Goal: Task Accomplishment & Management: Use online tool/utility

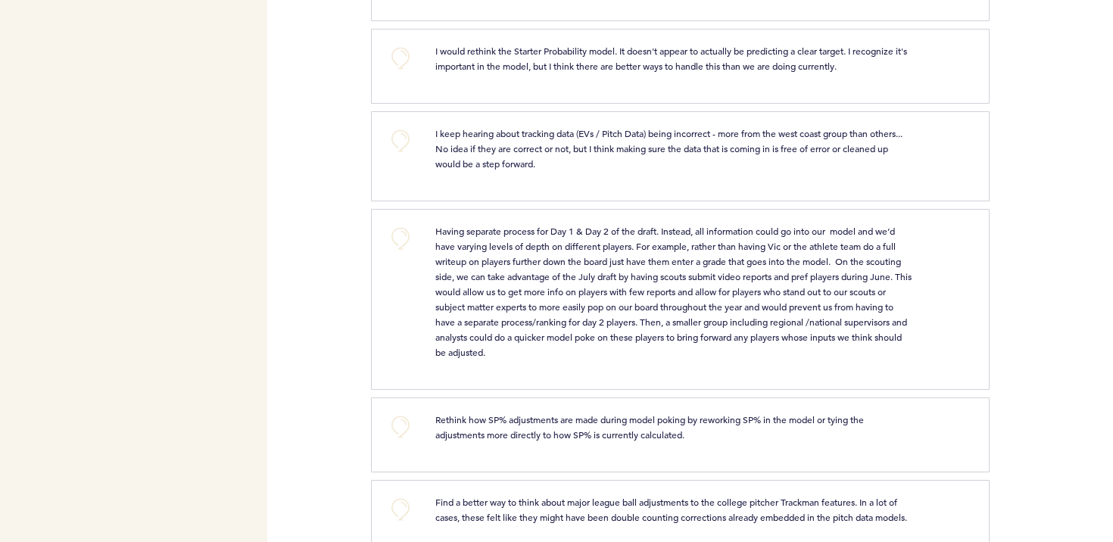
scroll to position [942, 0]
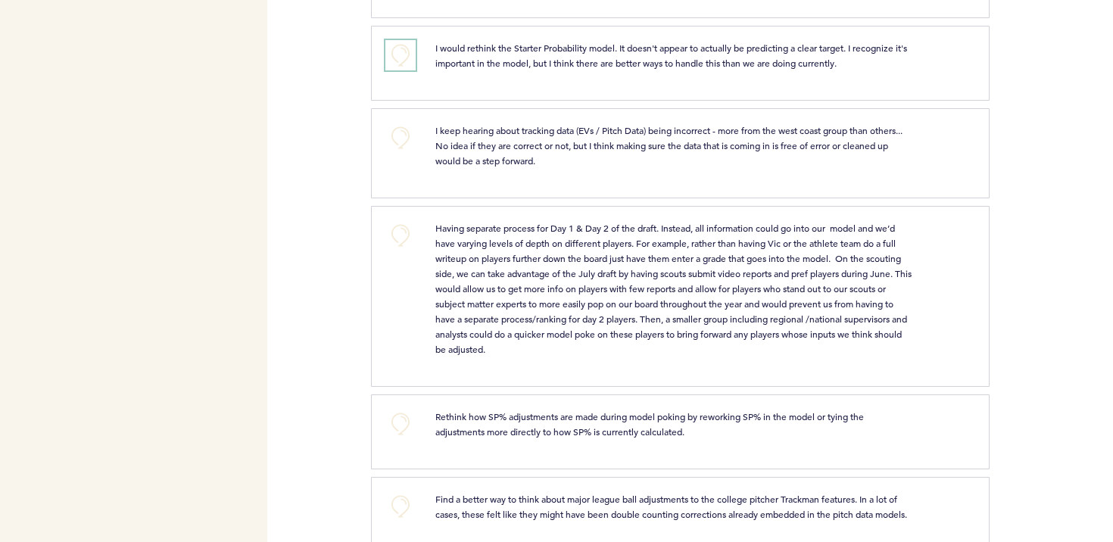
click at [402, 54] on button "+0" at bounding box center [400, 55] width 30 height 30
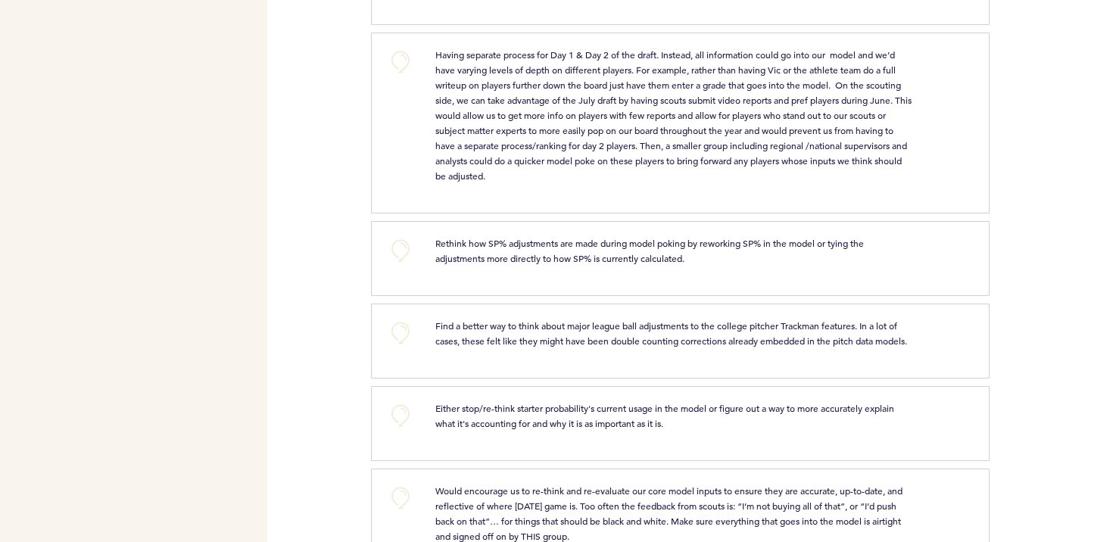
scroll to position [1119, 0]
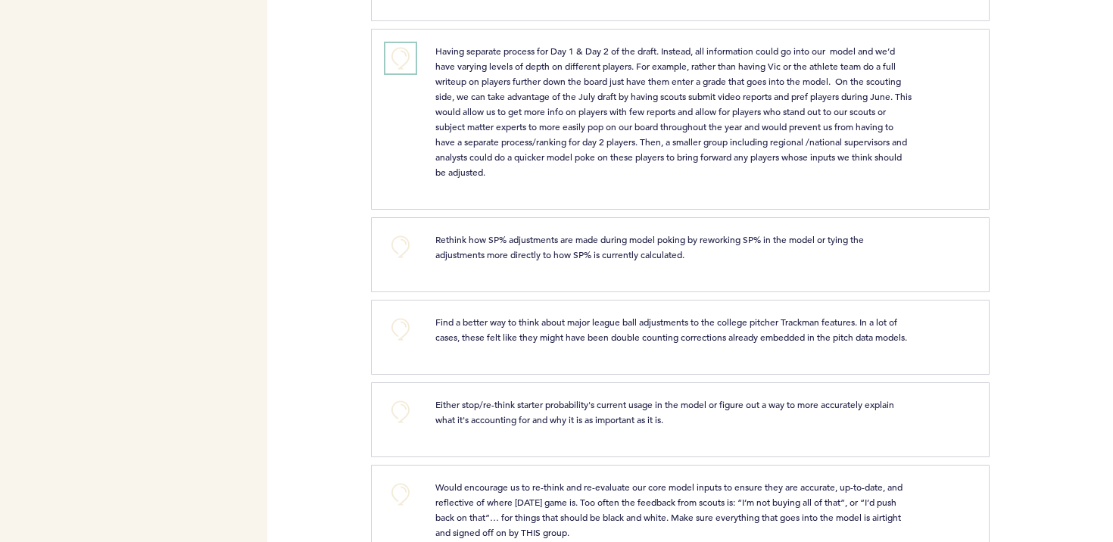
click at [404, 57] on button "+0" at bounding box center [400, 58] width 30 height 30
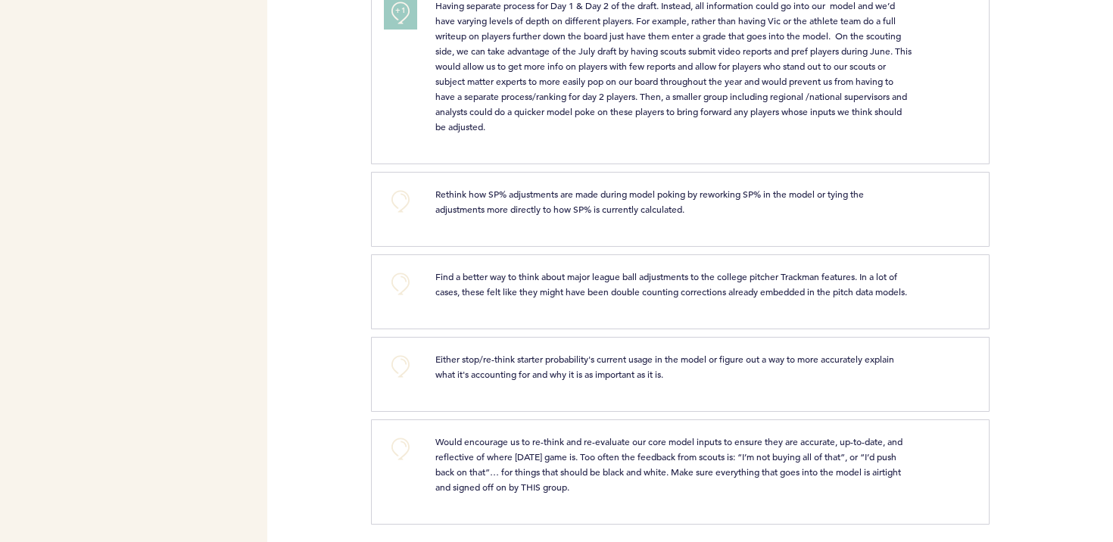
scroll to position [1169, 0]
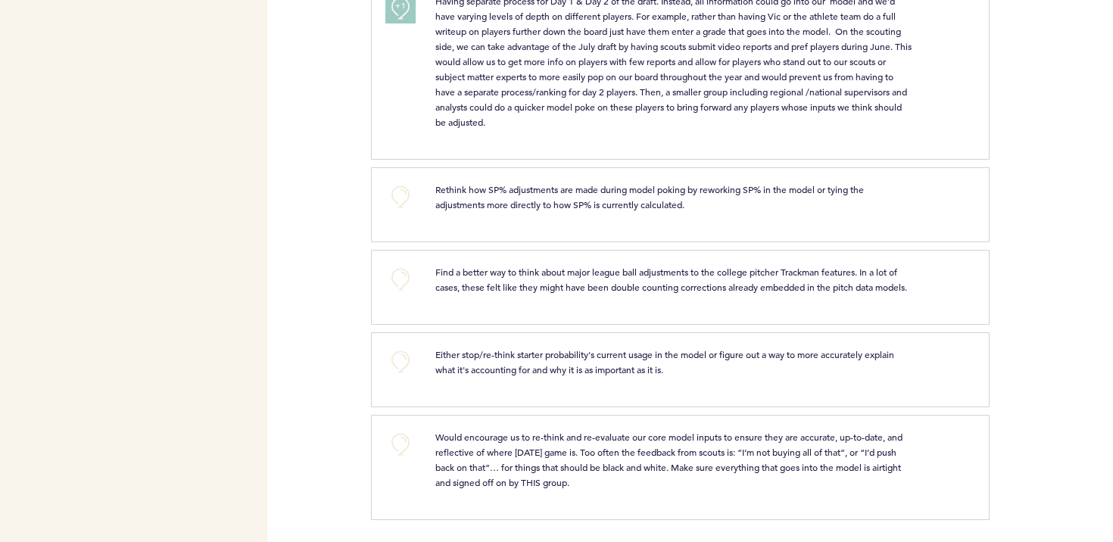
click at [484, 200] on span "Rethink how SP% adjustments are made during model poking by reworking SP% in th…" at bounding box center [650, 196] width 431 height 27
click at [431, 198] on div "Rethink how SP% adjustments are made during model poking by reworking SP% in th…" at bounding box center [674, 197] width 500 height 30
click at [415, 197] on button "+0" at bounding box center [400, 197] width 30 height 30
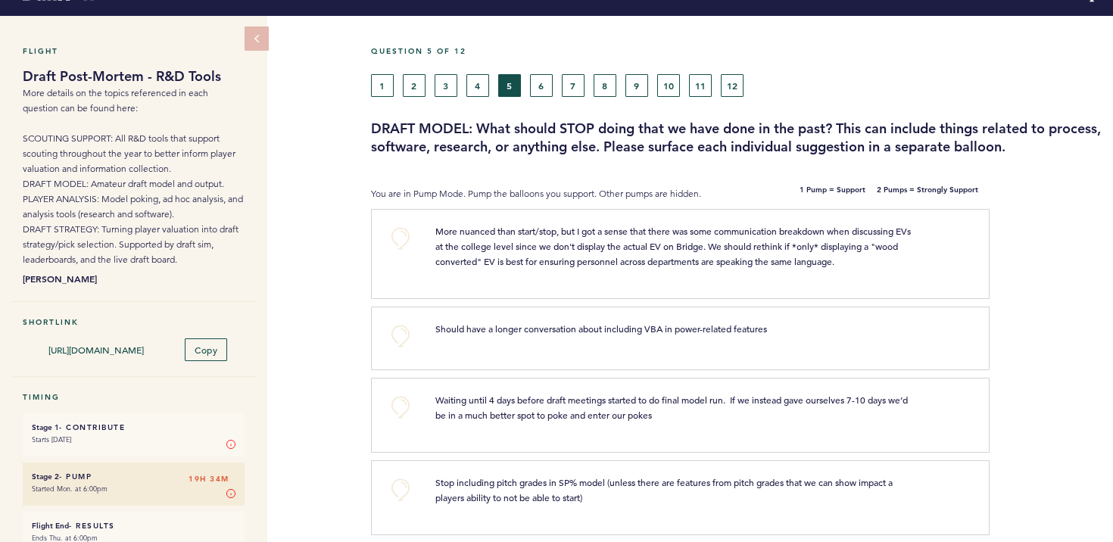
scroll to position [0, 0]
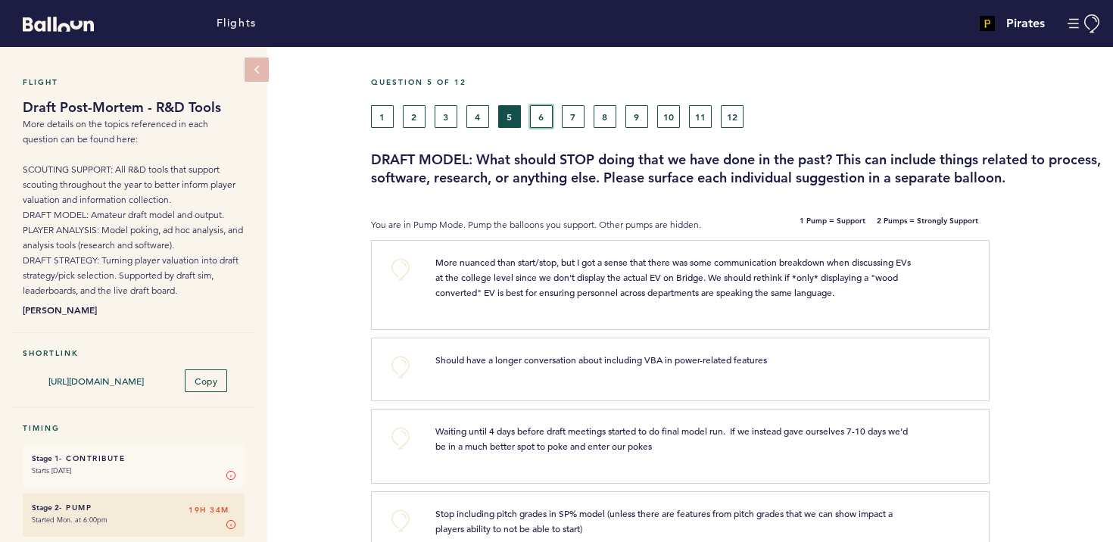
click at [534, 111] on button "6" at bounding box center [541, 116] width 23 height 23
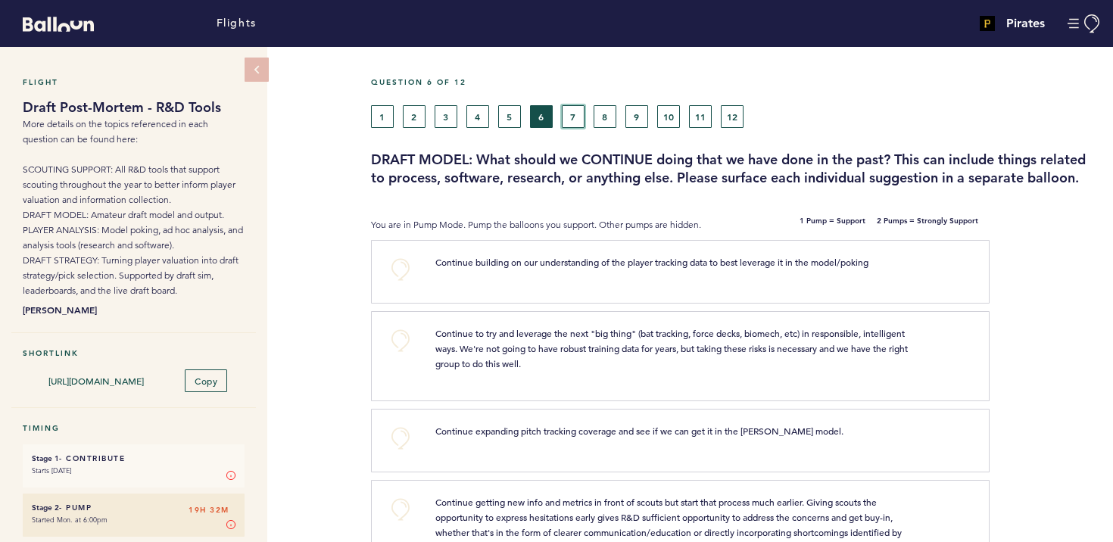
click at [573, 120] on button "7" at bounding box center [573, 116] width 23 height 23
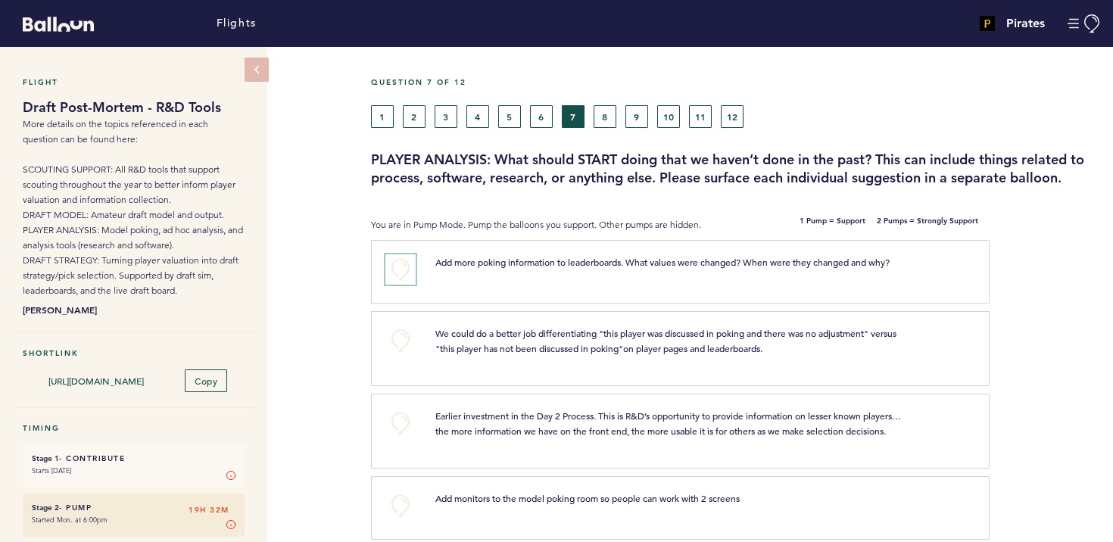
click at [387, 258] on button "+0" at bounding box center [400, 269] width 30 height 30
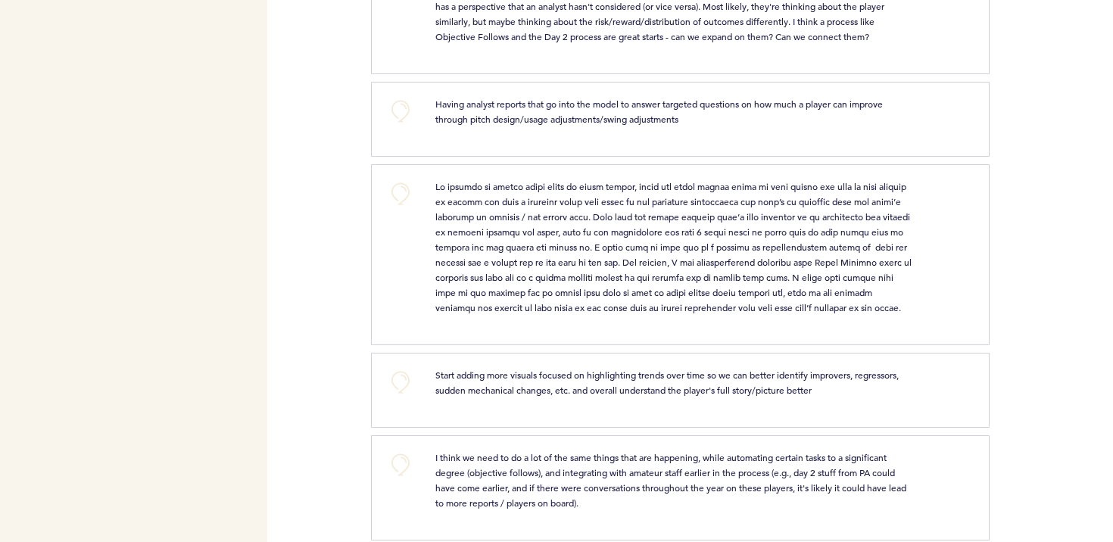
scroll to position [994, 0]
click at [411, 107] on button "+0" at bounding box center [400, 109] width 30 height 30
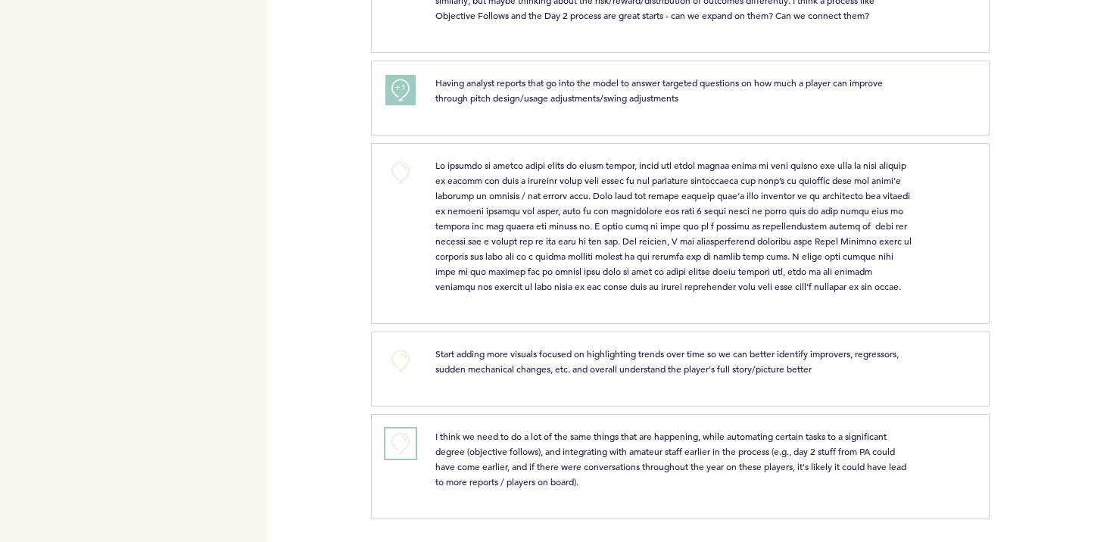
click at [397, 437] on button "+0" at bounding box center [400, 443] width 30 height 30
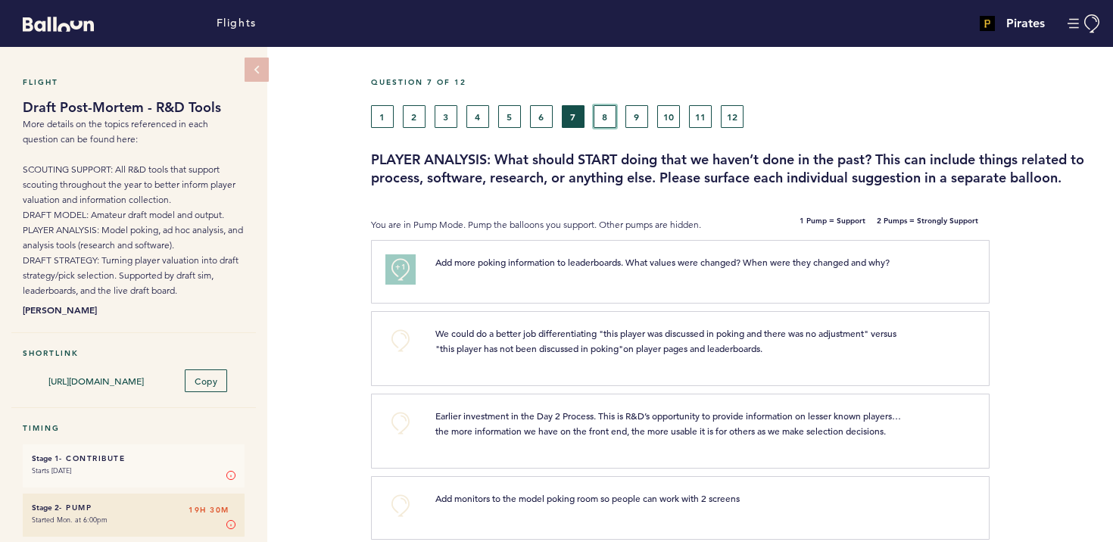
click at [599, 114] on button "8" at bounding box center [604, 116] width 23 height 23
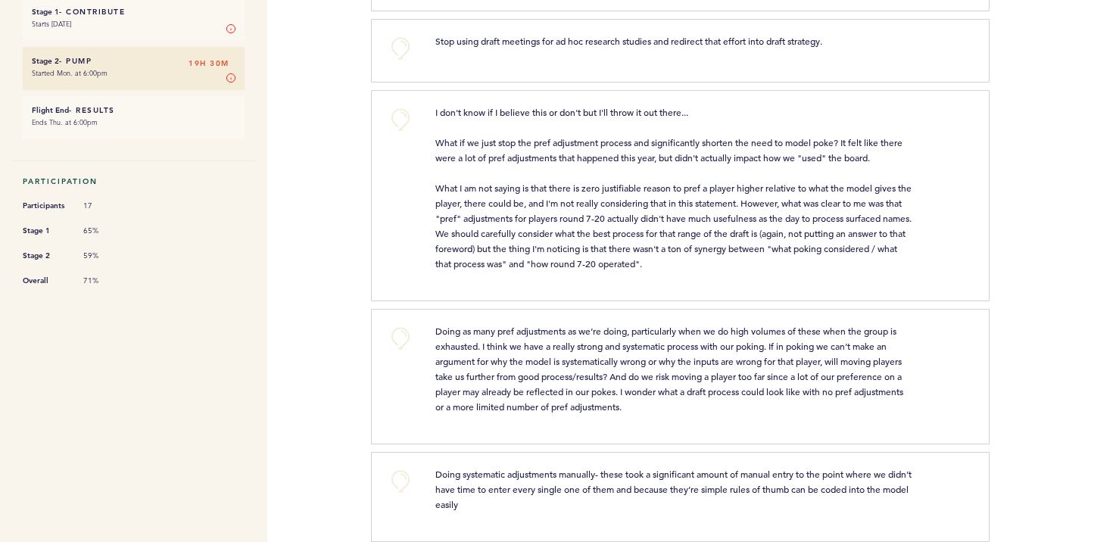
scroll to position [456, 0]
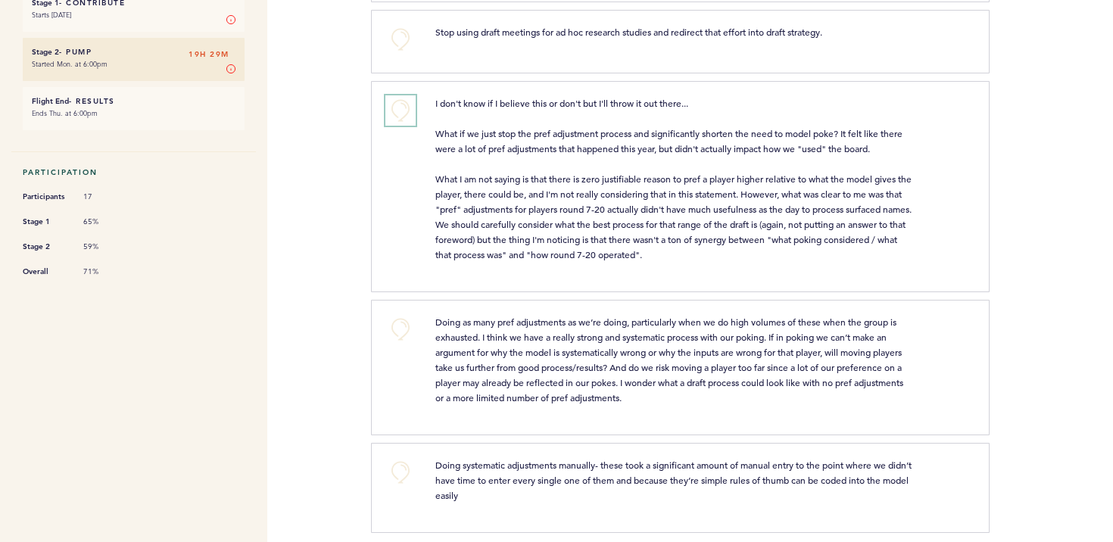
click at [403, 107] on button "+0" at bounding box center [400, 110] width 30 height 30
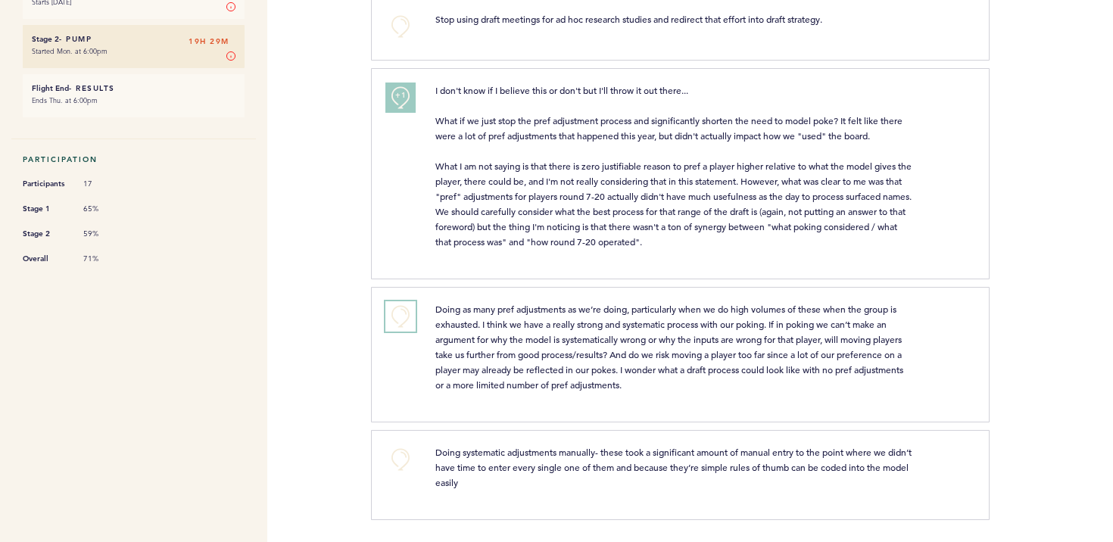
click at [402, 316] on button "+0" at bounding box center [400, 316] width 30 height 30
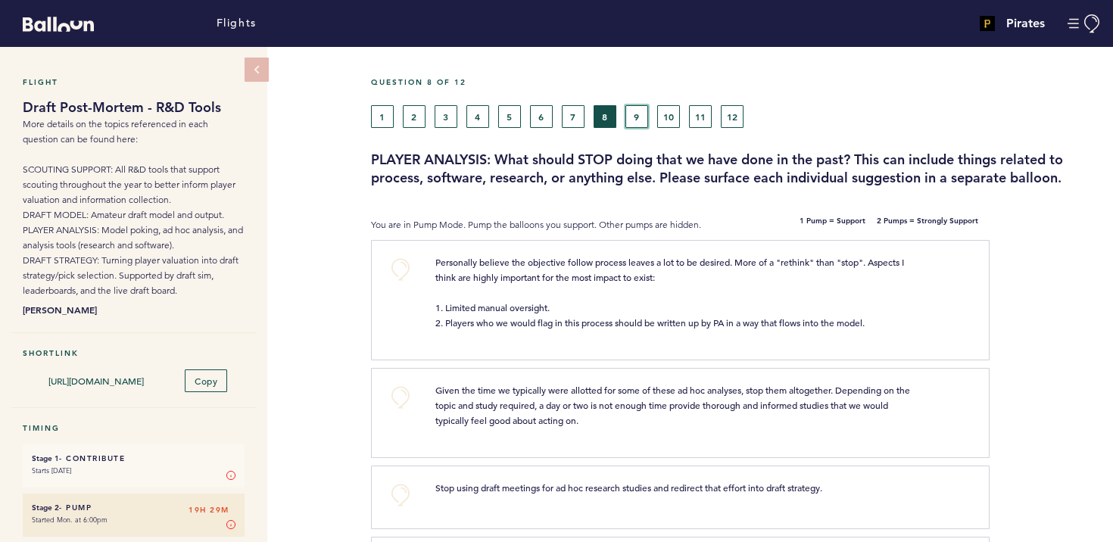
click at [647, 117] on button "9" at bounding box center [636, 116] width 23 height 23
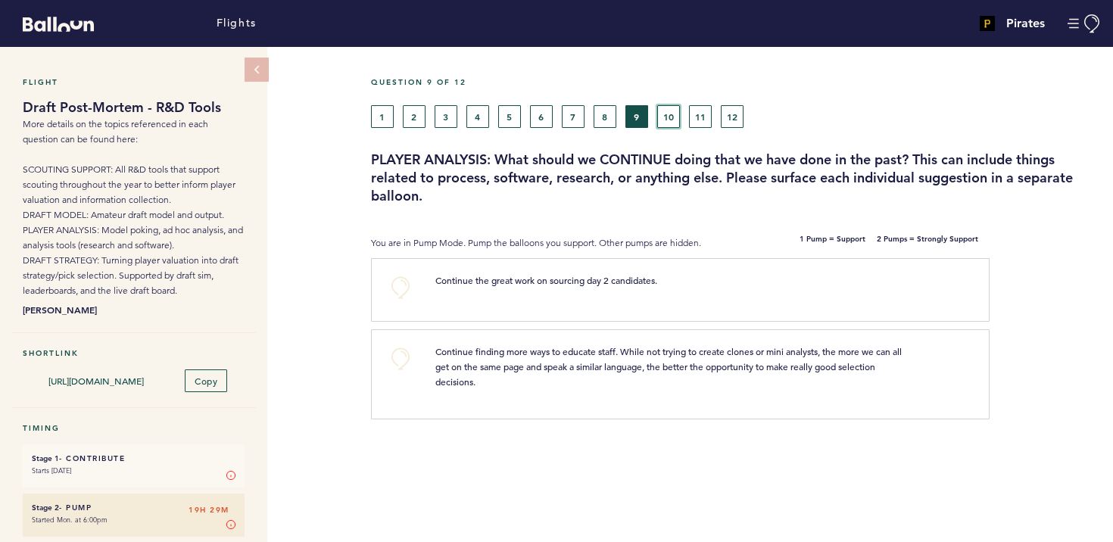
click at [676, 111] on button "10" at bounding box center [668, 116] width 23 height 23
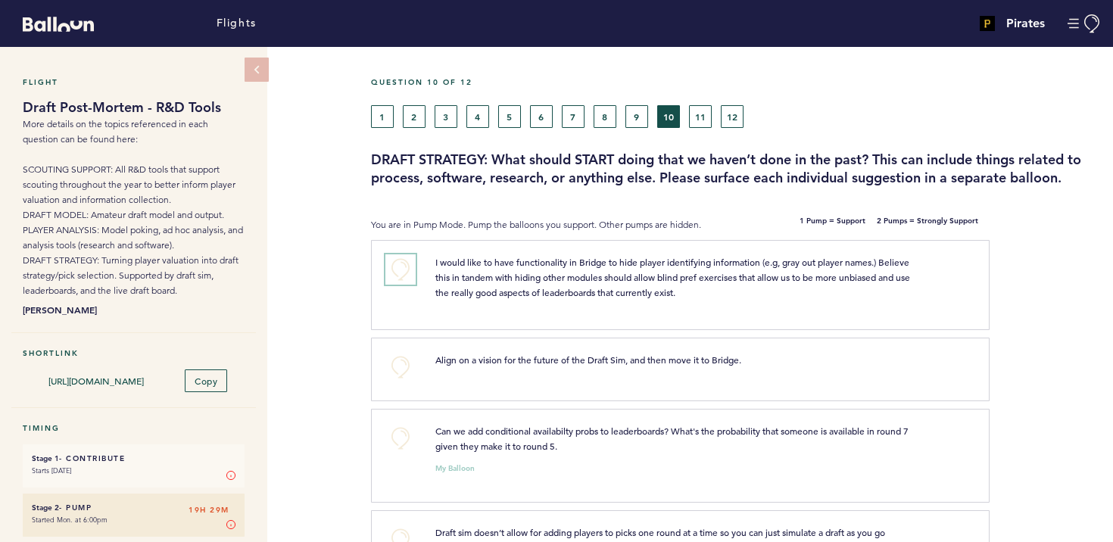
click at [391, 266] on button "+0" at bounding box center [400, 269] width 30 height 30
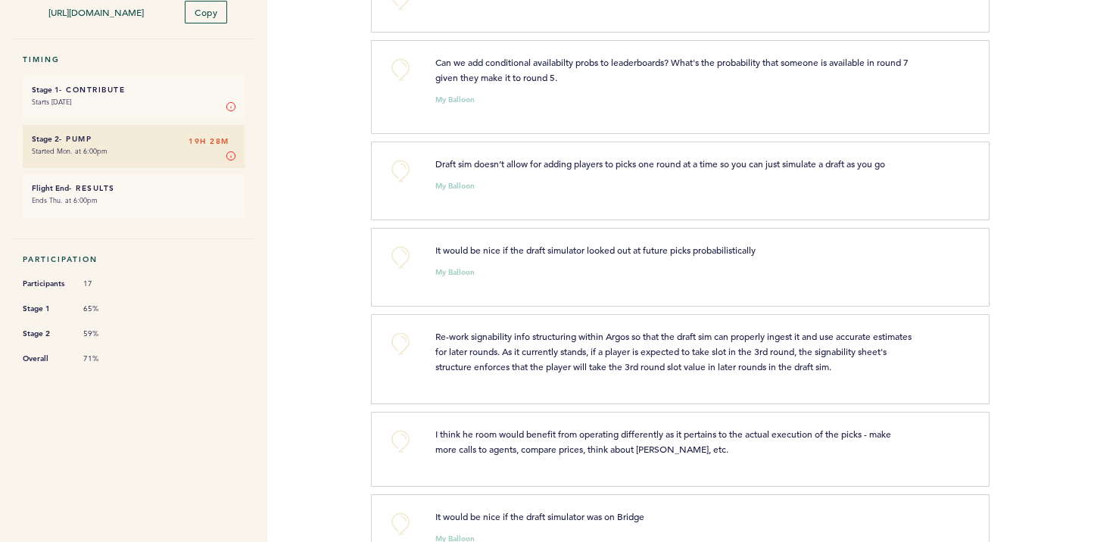
scroll to position [369, 0]
click at [403, 65] on button "+0" at bounding box center [400, 69] width 30 height 30
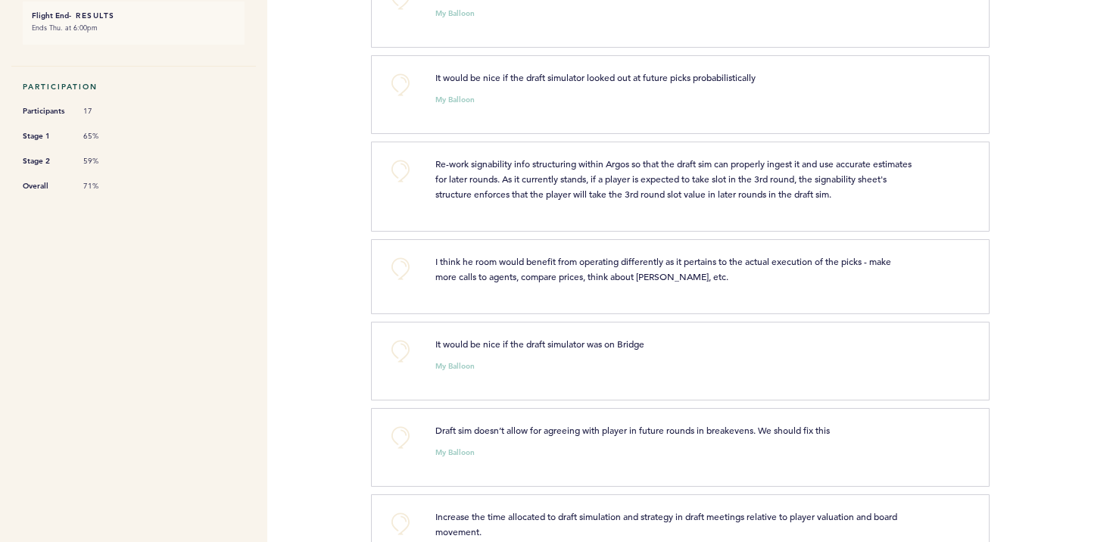
scroll to position [544, 0]
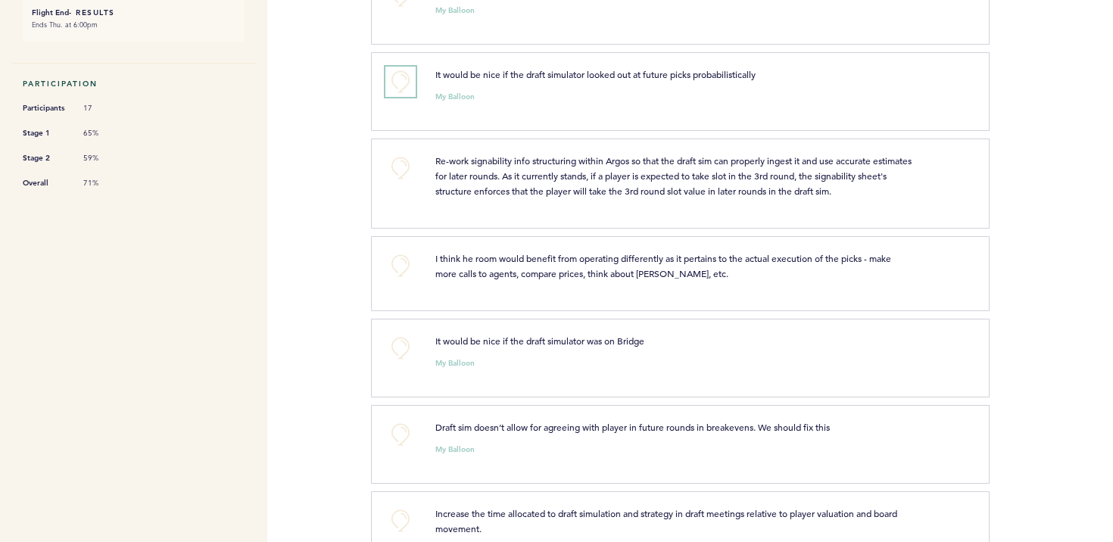
click at [389, 78] on button "+0" at bounding box center [400, 82] width 30 height 30
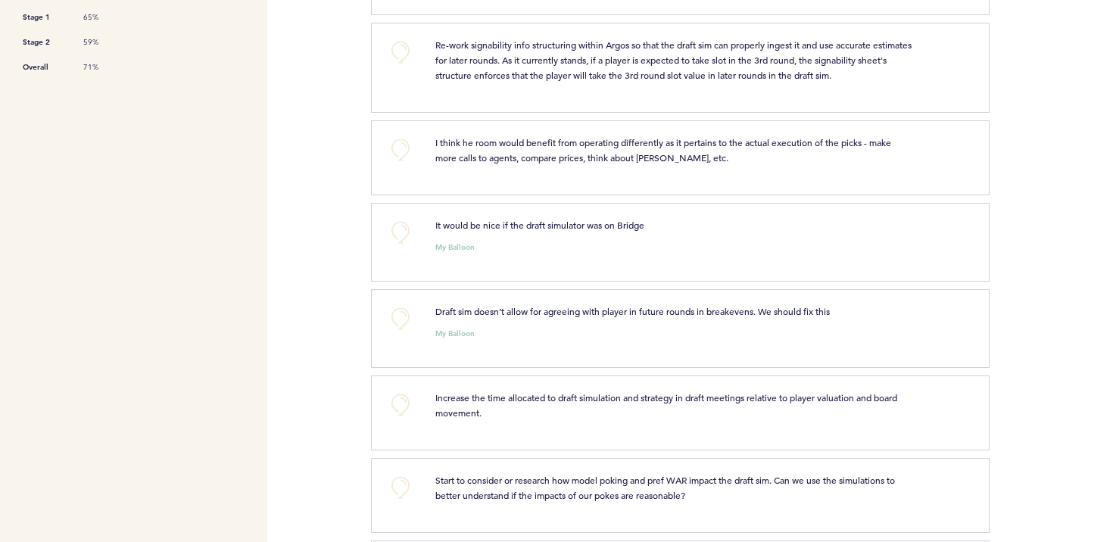
scroll to position [662, 0]
click at [403, 48] on button "+0" at bounding box center [400, 51] width 30 height 30
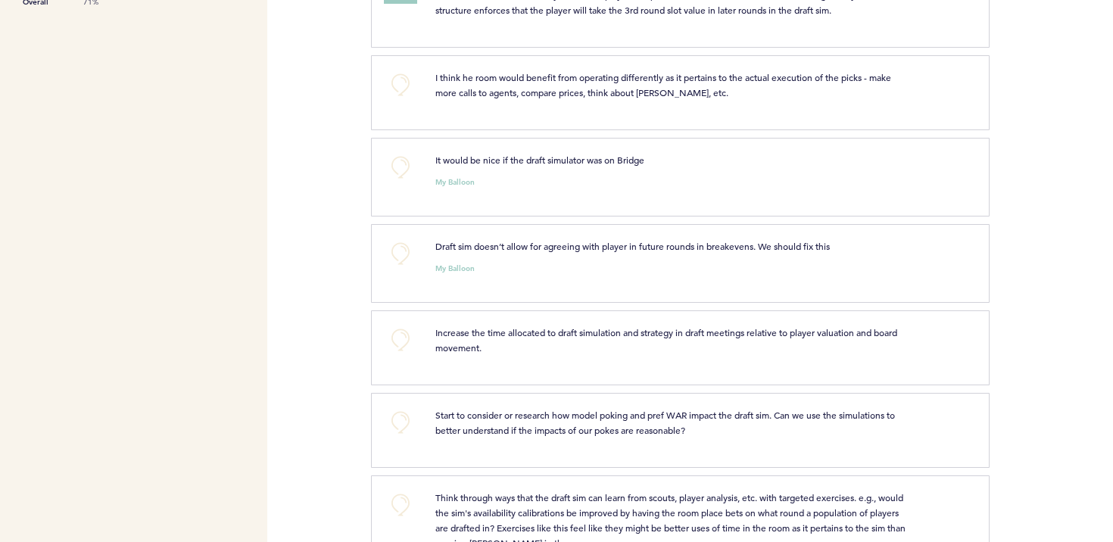
scroll to position [727, 0]
click at [394, 249] on button "+0" at bounding box center [400, 252] width 30 height 30
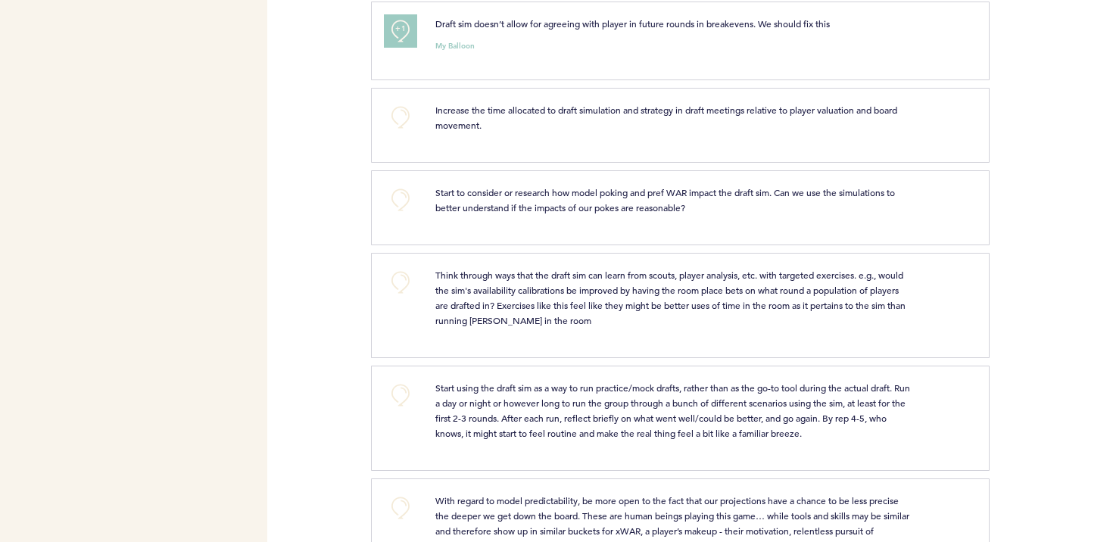
scroll to position [953, 0]
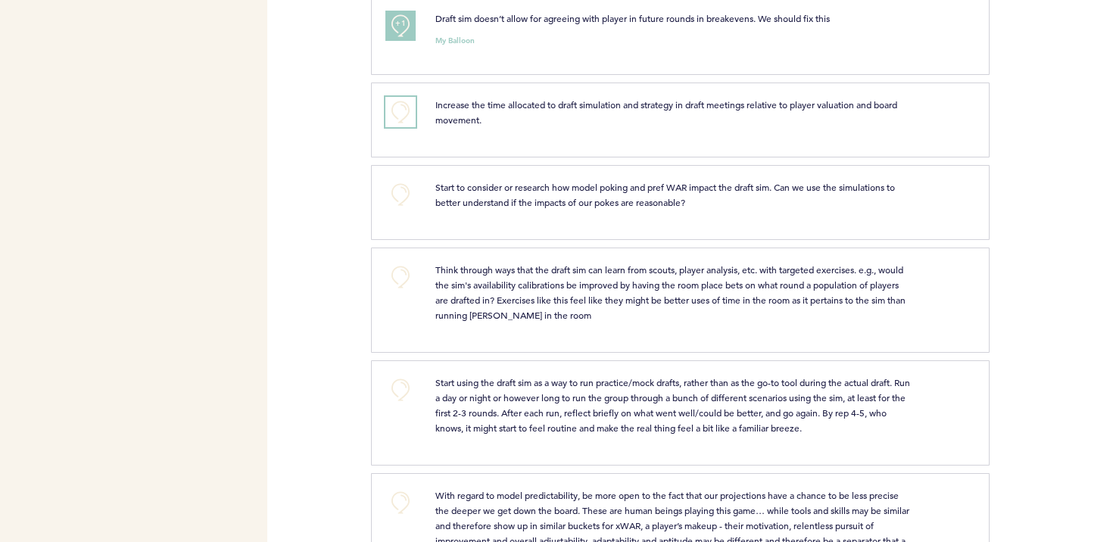
click at [403, 113] on button "+0" at bounding box center [400, 112] width 30 height 30
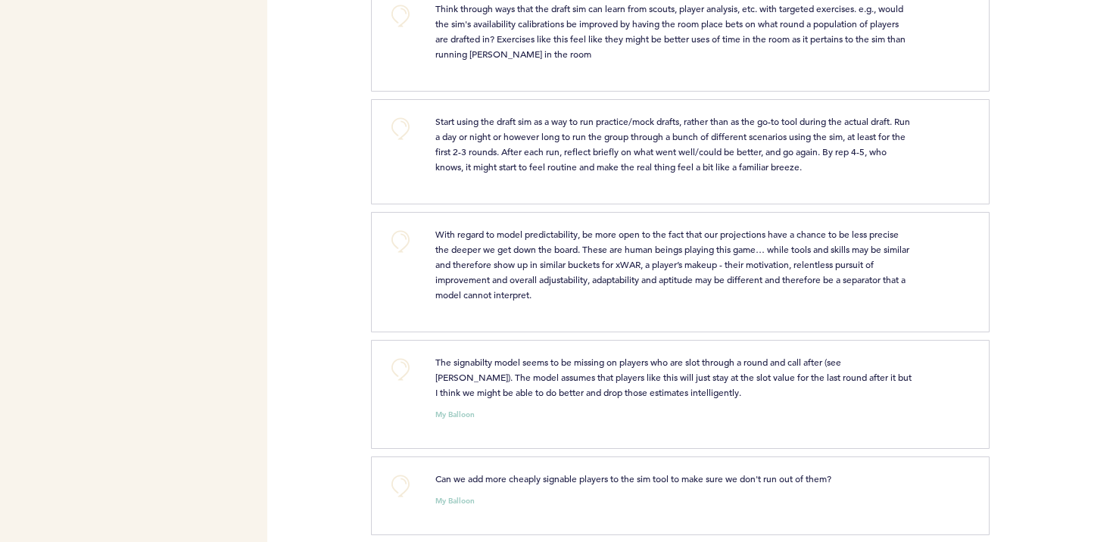
scroll to position [1219, 0]
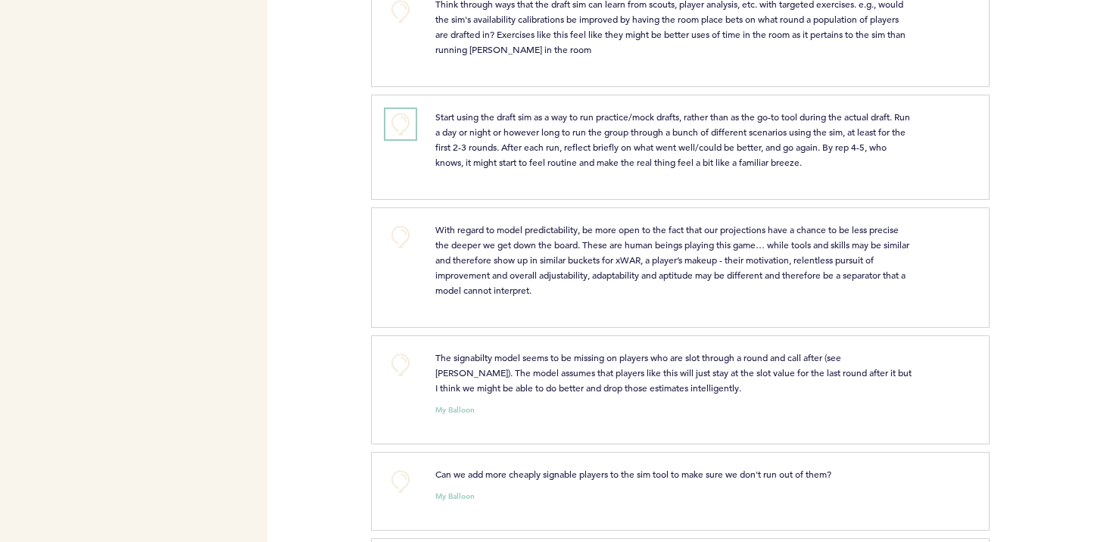
click at [398, 126] on button "+0" at bounding box center [400, 124] width 30 height 30
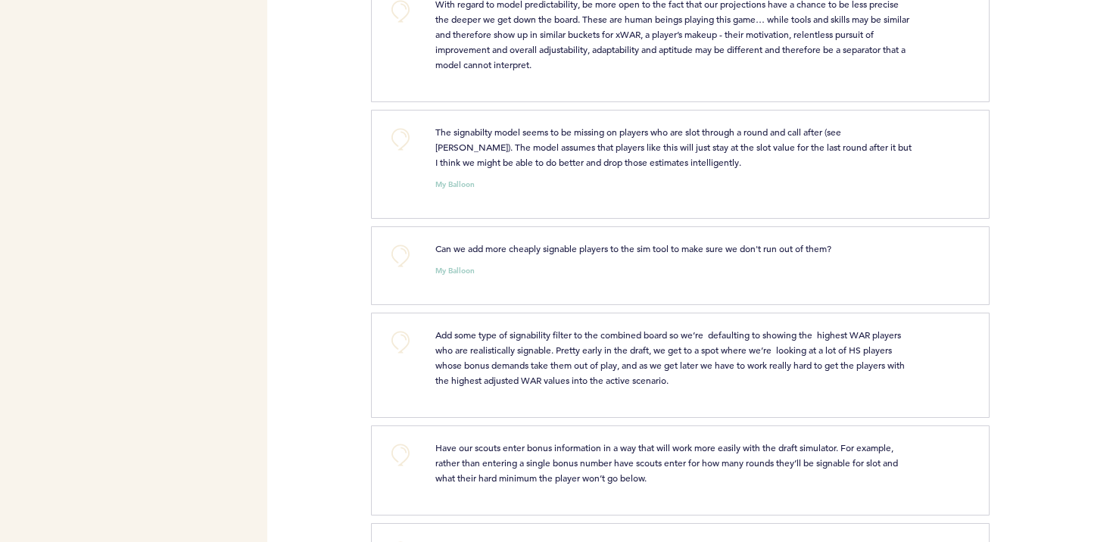
scroll to position [1462, 0]
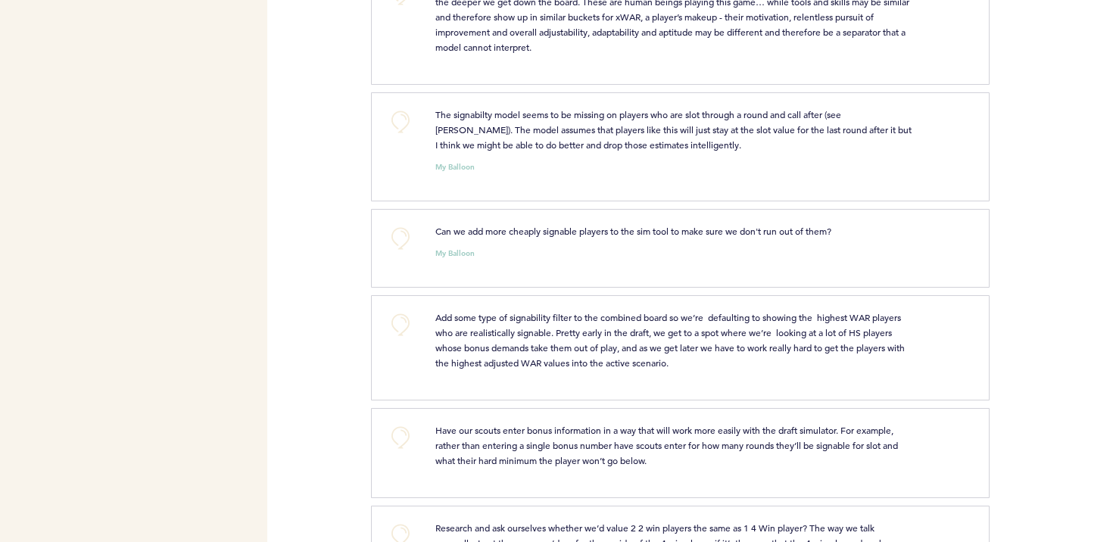
click at [421, 132] on div "+0" at bounding box center [399, 145] width 50 height 76
click at [401, 123] on button "+0" at bounding box center [400, 122] width 30 height 30
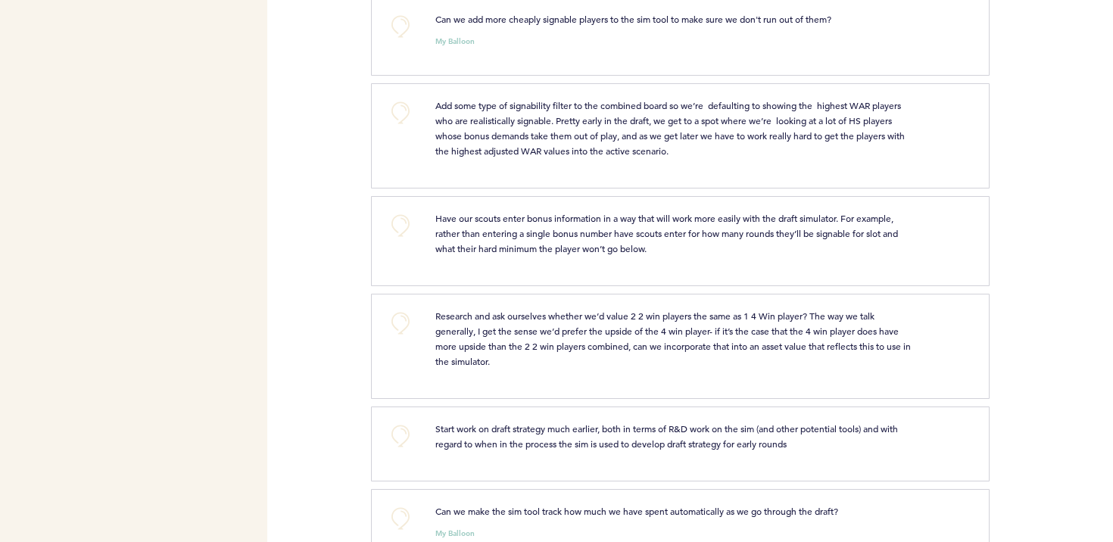
scroll to position [1674, 0]
click at [412, 27] on button "+0" at bounding box center [400, 26] width 30 height 30
click at [398, 114] on button "+0" at bounding box center [400, 112] width 30 height 30
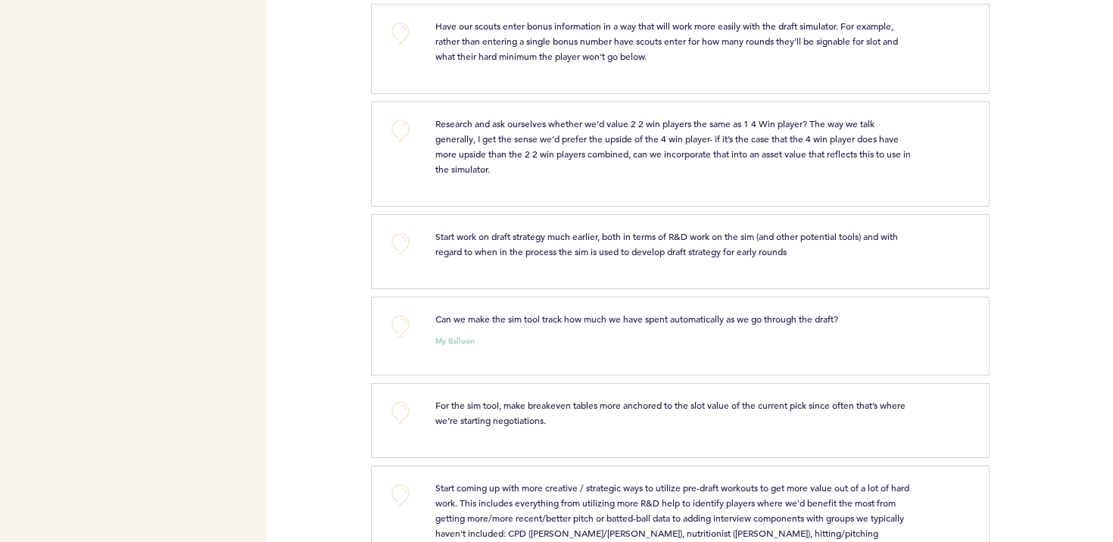
scroll to position [1867, 0]
click at [406, 42] on button "+0" at bounding box center [400, 32] width 30 height 30
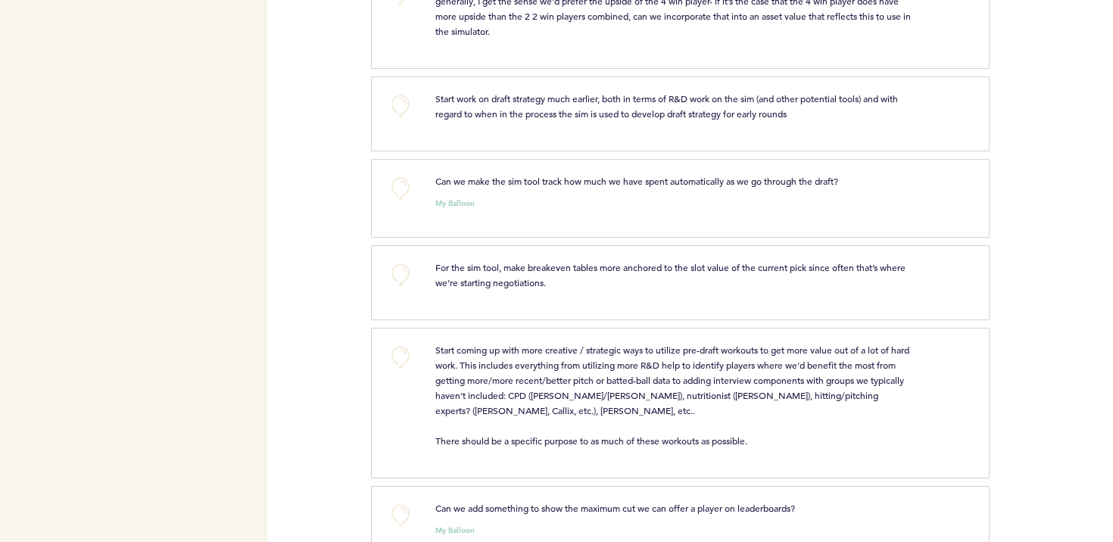
scroll to position [2006, 0]
click at [397, 94] on button "+0" at bounding box center [400, 104] width 30 height 30
click at [406, 183] on button "+0" at bounding box center [400, 186] width 30 height 30
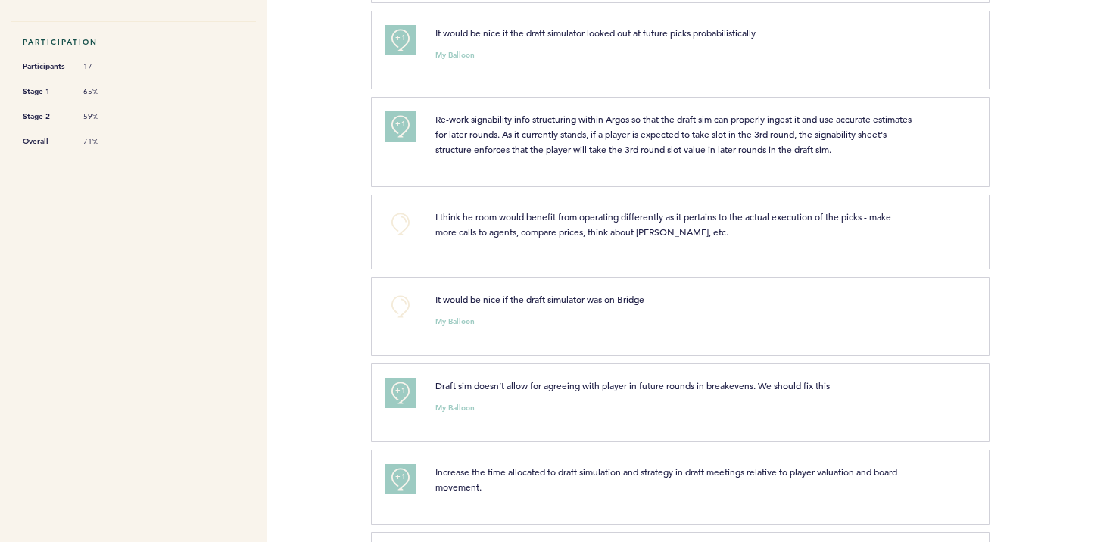
scroll to position [0, 0]
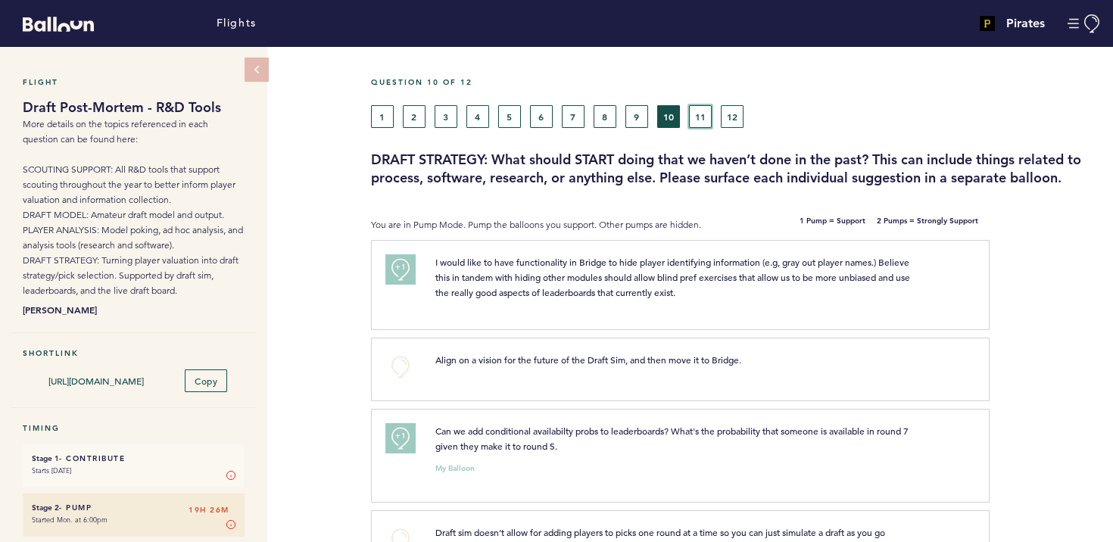
click at [709, 123] on button "11" at bounding box center [700, 116] width 23 height 23
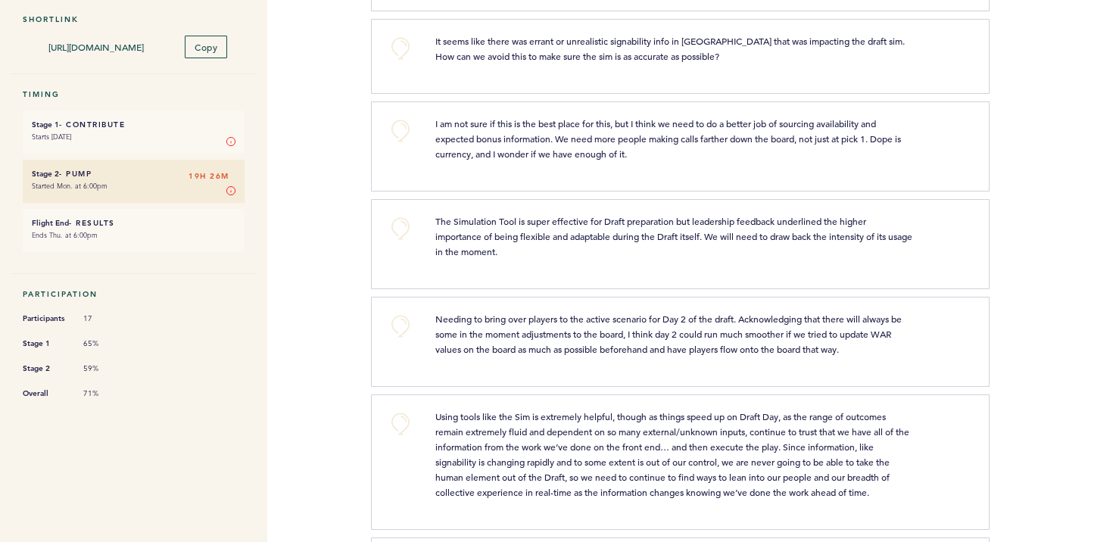
scroll to position [335, 0]
click at [768, 120] on span "I am not sure if this is the best place for this, but I think we need to do a b…" at bounding box center [669, 137] width 468 height 42
click at [807, 120] on span "I am not sure if this is the best place for this, but I think we need to do a b…" at bounding box center [669, 137] width 468 height 42
click at [571, 135] on span "I am not sure if this is the best place for this, but I think we need to do a b…" at bounding box center [669, 137] width 468 height 42
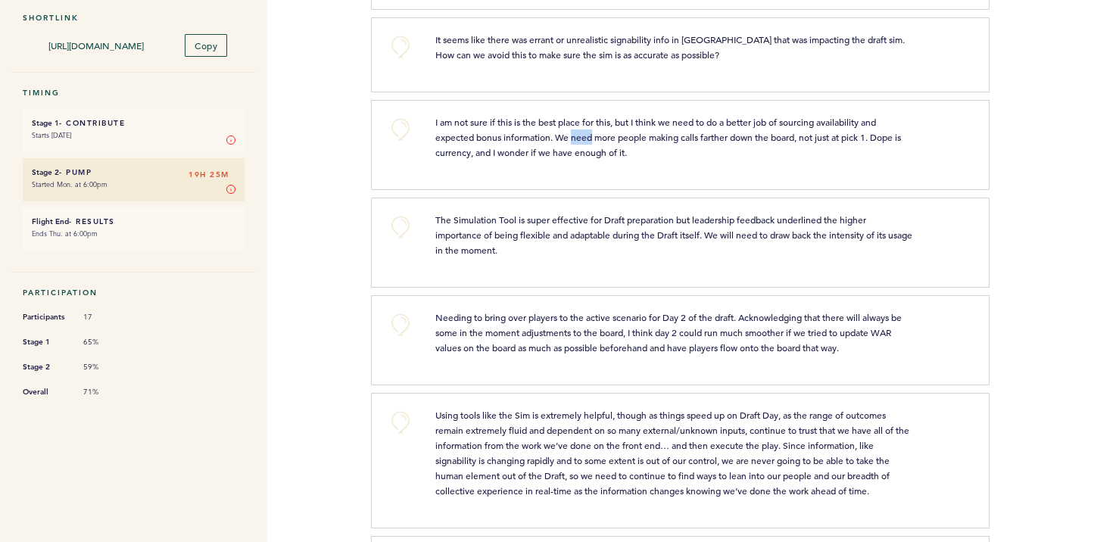
click at [571, 135] on span "I am not sure if this is the best place for this, but I think we need to do a b…" at bounding box center [669, 137] width 468 height 42
click at [663, 139] on span "I am not sure if this is the best place for this, but I think we need to do a b…" at bounding box center [669, 137] width 468 height 42
click at [768, 139] on span "I am not sure if this is the best place for this, but I think we need to do a b…" at bounding box center [669, 137] width 468 height 42
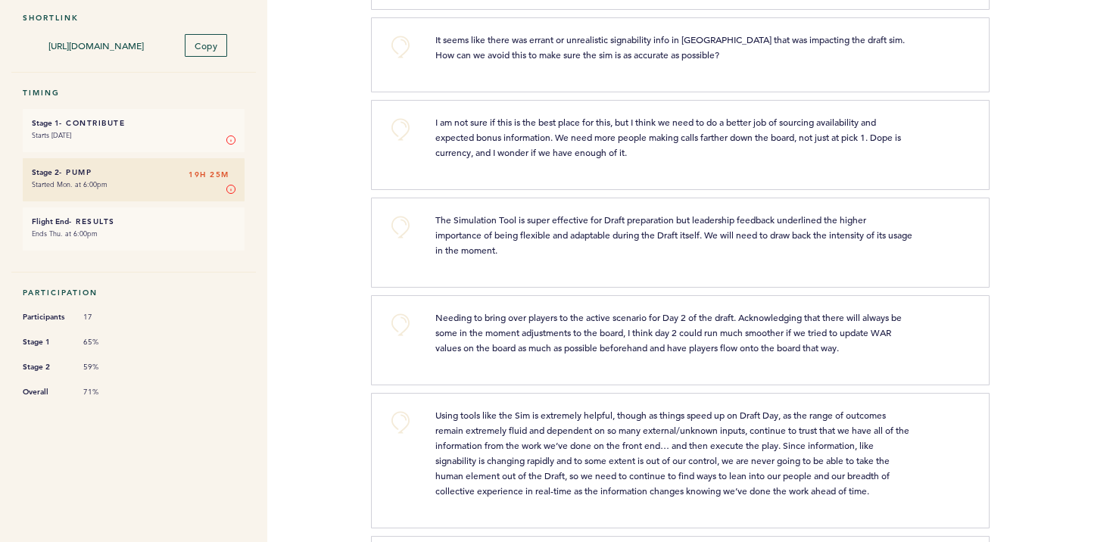
click at [588, 132] on span "I am not sure if this is the best place for this, but I think we need to do a b…" at bounding box center [669, 137] width 468 height 42
click at [523, 158] on p "I am not sure if this is the best place for this, but I think we need to do a b…" at bounding box center [674, 136] width 478 height 45
click at [393, 120] on button "+0" at bounding box center [400, 129] width 30 height 30
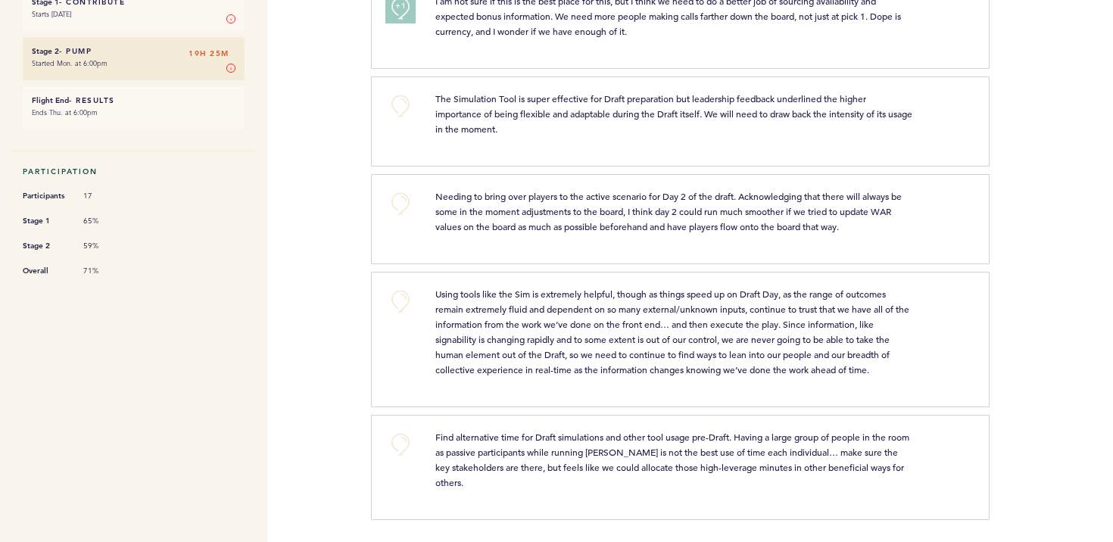
drag, startPoint x: 578, startPoint y: 198, endPoint x: 860, endPoint y: 224, distance: 282.7
click at [860, 224] on p "Needing to bring over players to the active scenario for Day 2 of the draft. Ac…" at bounding box center [674, 210] width 478 height 45
click at [503, 295] on span "Using tools like the Sim is extremely helpful, though as things speed up on Dra…" at bounding box center [673, 332] width 476 height 88
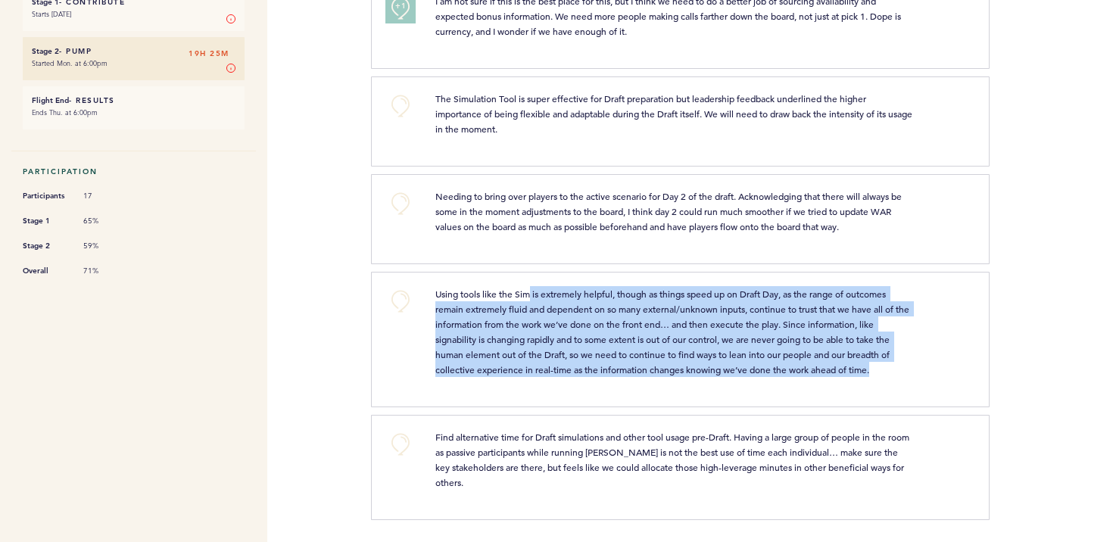
drag, startPoint x: 529, startPoint y: 294, endPoint x: 866, endPoint y: 375, distance: 346.3
click at [871, 373] on span "Using tools like the Sim is extremely helpful, though as things speed up on Dra…" at bounding box center [673, 332] width 476 height 88
click at [545, 306] on span "Using tools like the Sim is extremely helpful, though as things speed up on Dra…" at bounding box center [673, 332] width 476 height 88
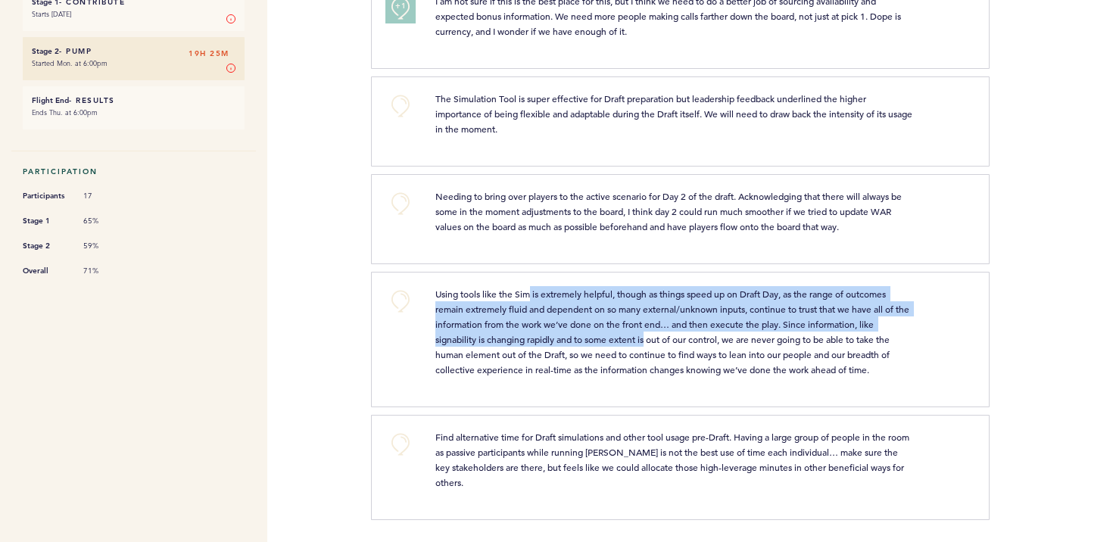
drag, startPoint x: 529, startPoint y: 300, endPoint x: 647, endPoint y: 344, distance: 126.0
click at [647, 344] on p "Using tools like the Sim is extremely helpful, though as things speed up on Dra…" at bounding box center [674, 331] width 478 height 91
click at [562, 311] on span "Using tools like the Sim is extremely helpful, though as things speed up on Dra…" at bounding box center [673, 332] width 476 height 88
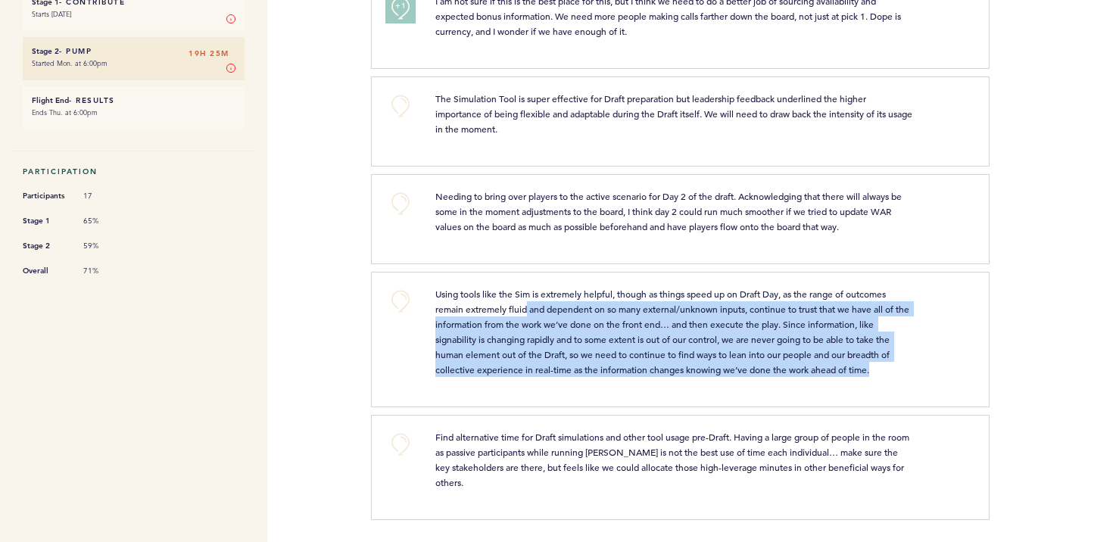
drag, startPoint x: 524, startPoint y: 306, endPoint x: 890, endPoint y: 366, distance: 371.3
click at [890, 366] on p "Using tools like the Sim is extremely helpful, though as things speed up on Dra…" at bounding box center [674, 331] width 478 height 91
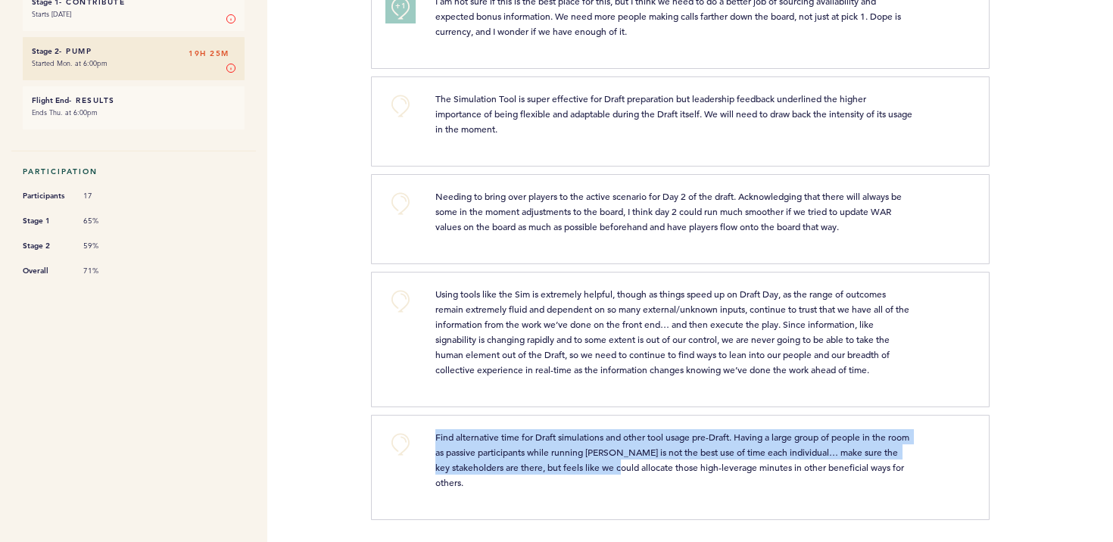
drag, startPoint x: 436, startPoint y: 437, endPoint x: 643, endPoint y: 459, distance: 207.8
click at [643, 459] on p "Find alternative time for Draft simulations and other tool usage pre-Draft. Hav…" at bounding box center [674, 459] width 478 height 61
click at [578, 435] on span "Find alternative time for Draft simulations and other tool usage pre-Draft. Hav…" at bounding box center [673, 460] width 476 height 58
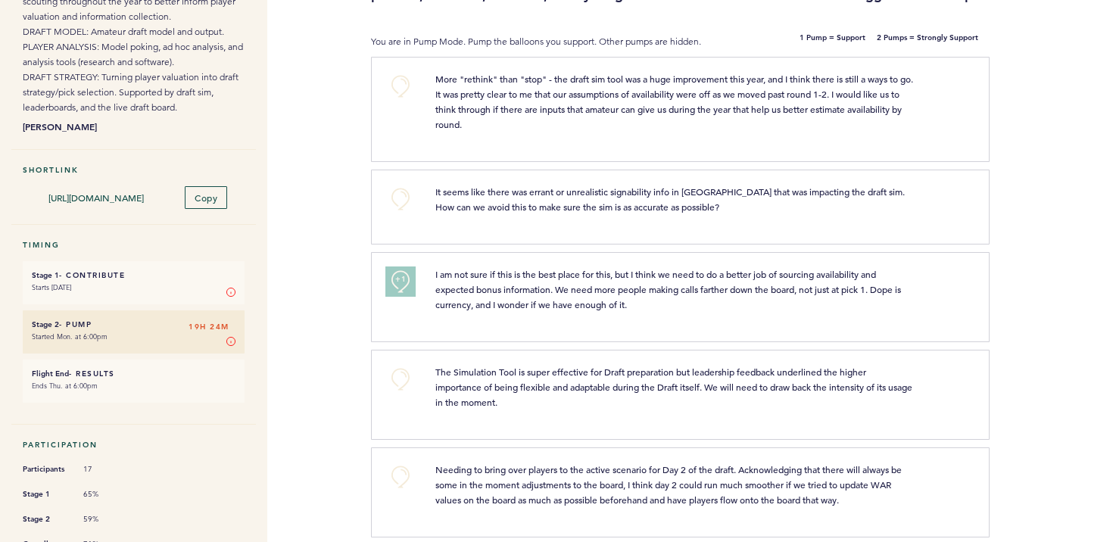
scroll to position [0, 0]
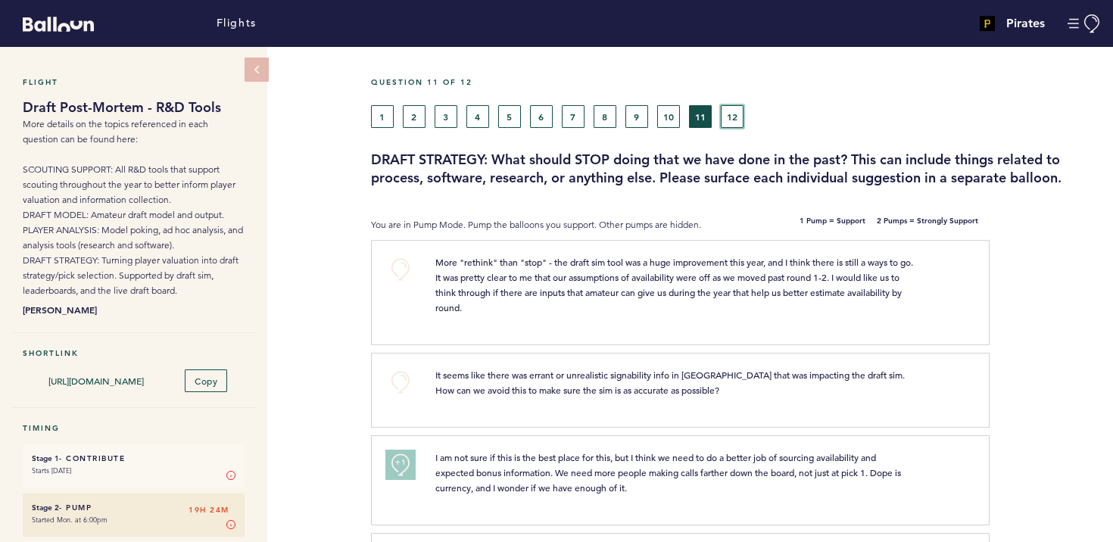
click at [742, 125] on button "12" at bounding box center [732, 116] width 23 height 23
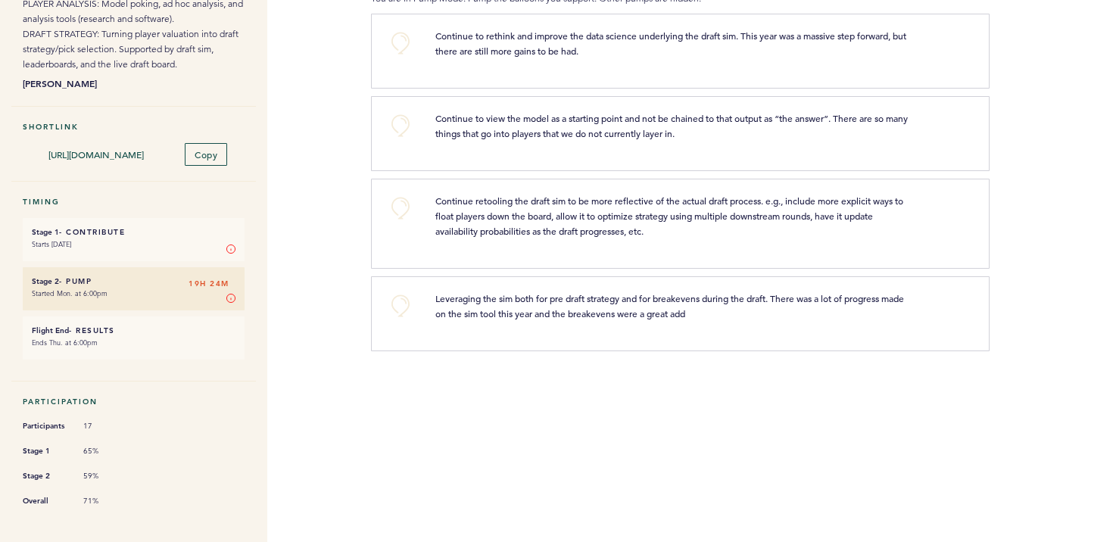
scroll to position [233, 0]
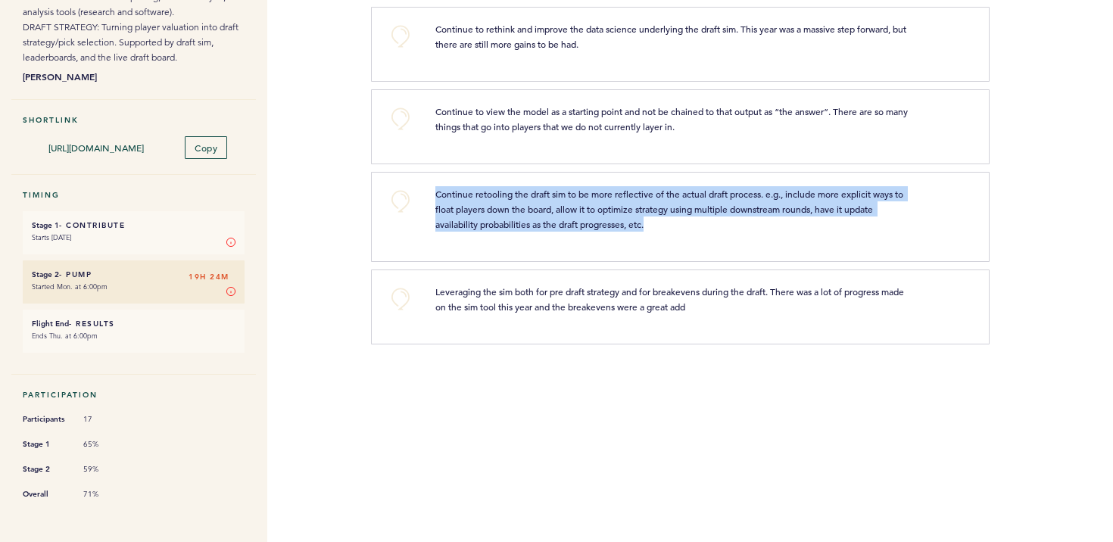
drag, startPoint x: 434, startPoint y: 210, endPoint x: 624, endPoint y: 235, distance: 191.6
click at [667, 232] on div "Continue retooling the draft sim to be more reflective of the actual draft proc…" at bounding box center [674, 208] width 500 height 45
click at [624, 232] on p "Continue retooling the draft sim to be more reflective of the actual draft proc…" at bounding box center [674, 208] width 478 height 45
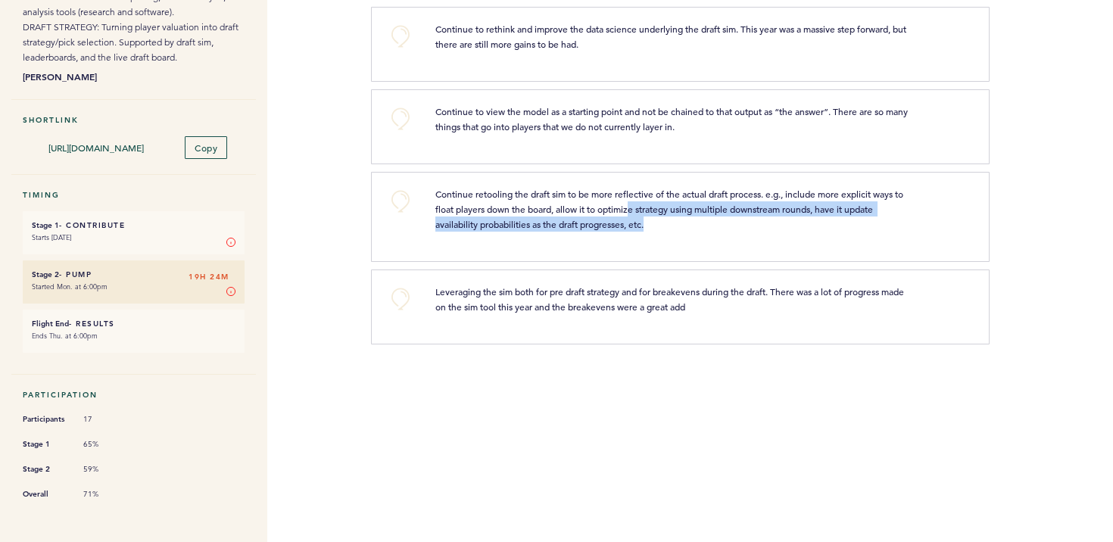
drag, startPoint x: 634, startPoint y: 226, endPoint x: 708, endPoint y: 239, distance: 75.3
click at [708, 232] on p "Continue retooling the draft sim to be more reflective of the actual draft proc…" at bounding box center [674, 208] width 478 height 45
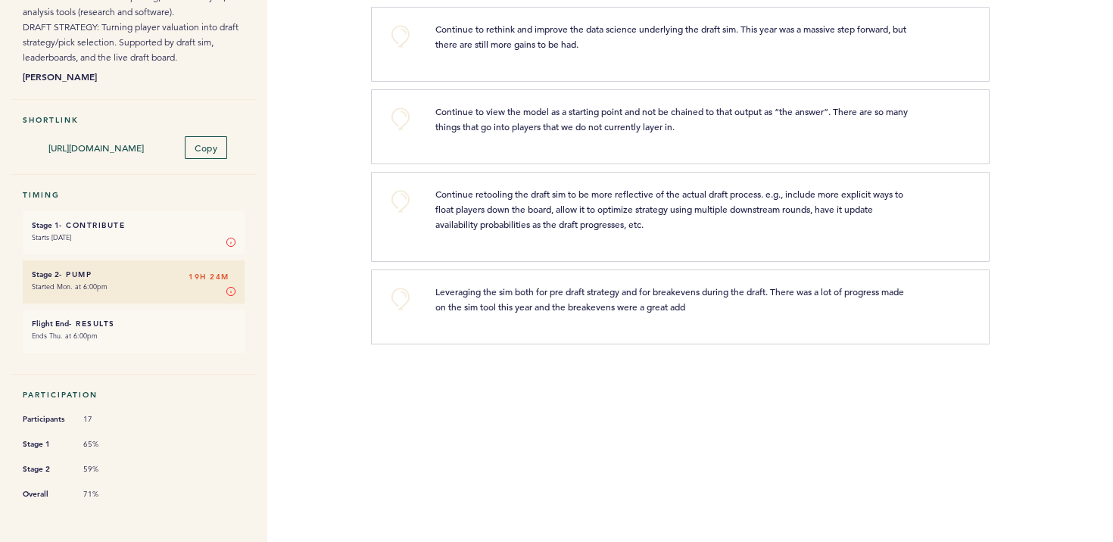
click at [578, 226] on span "Continue retooling the draft sim to be more reflective of the actual draft proc…" at bounding box center [670, 209] width 470 height 42
click at [406, 216] on button "+0" at bounding box center [400, 201] width 30 height 30
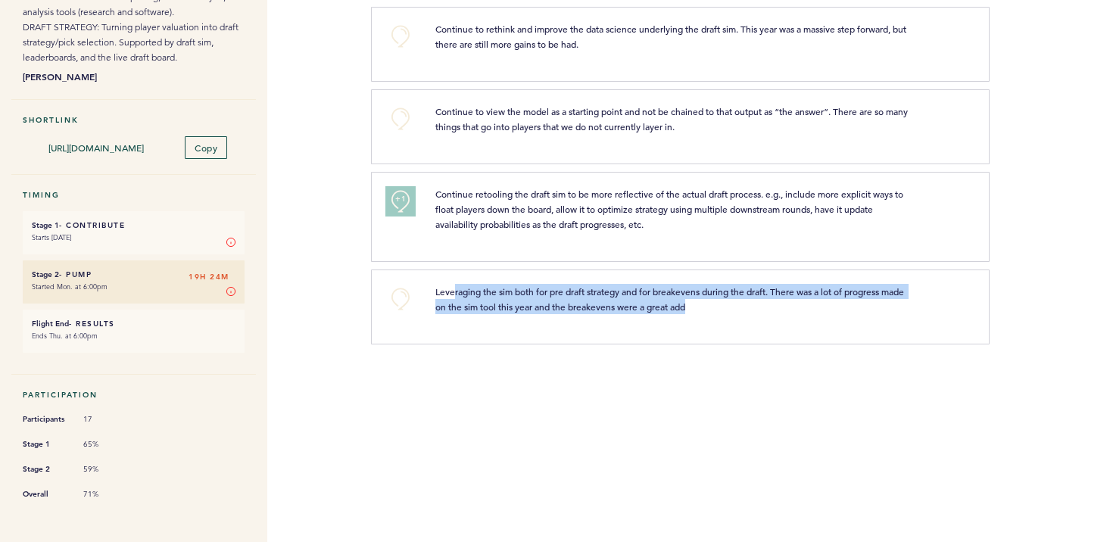
drag, startPoint x: 452, startPoint y: 303, endPoint x: 831, endPoint y: 317, distance: 379.5
click at [831, 314] on p "Leveraging the sim both for pre draft strategy and for breakevens during the dr…" at bounding box center [674, 299] width 478 height 30
click at [692, 313] on span "Leveraging the sim both for pre draft strategy and for breakevens during the dr…" at bounding box center [670, 298] width 471 height 27
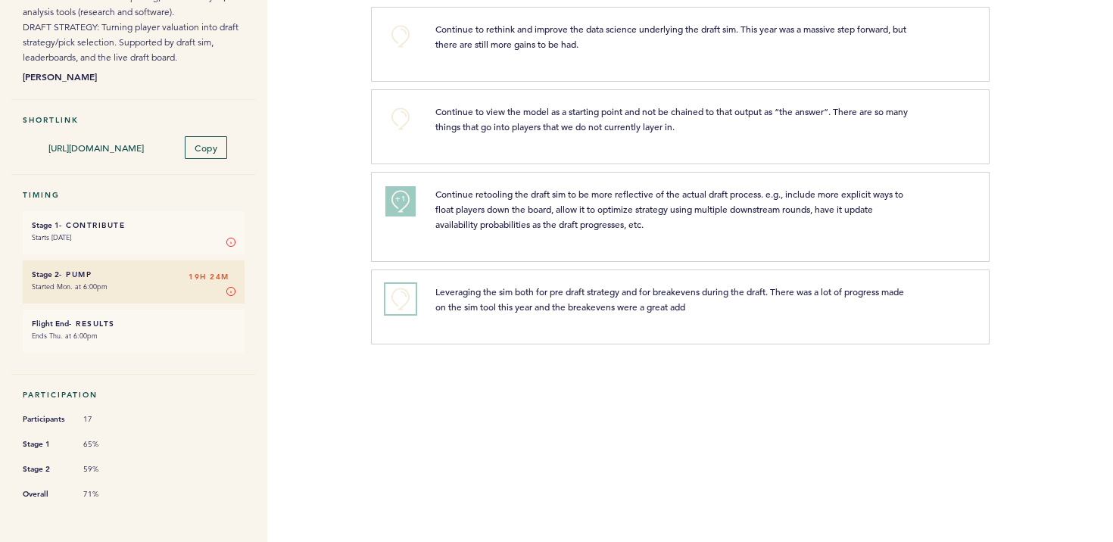
click at [398, 314] on button "+0" at bounding box center [400, 299] width 30 height 30
